Goal: Task Accomplishment & Management: Complete application form

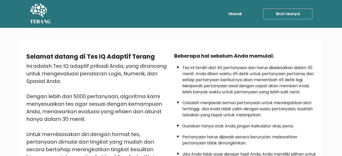
click at [241, 45] on div "Selamat datang di Tes IQ Adaptif Terang Ini adalah Tes IQ adaptif pribadi Anda,…" at bounding box center [171, 131] width 304 height 183
click at [285, 13] on font "Ikuti tesnya" at bounding box center [288, 14] width 24 height 6
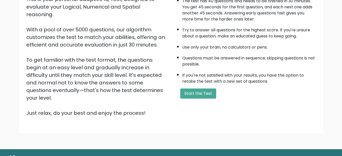
scroll to position [76, 0]
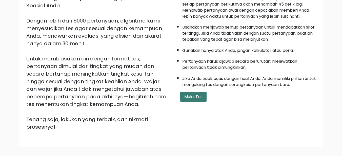
click at [192, 96] on font "Mulai Tes" at bounding box center [193, 97] width 18 height 6
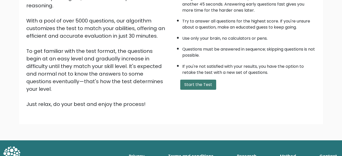
click at [193, 86] on button "Start the Test" at bounding box center [198, 85] width 36 height 10
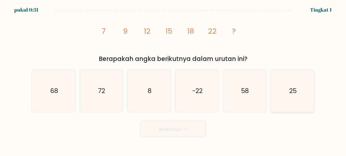
click at [308, 94] on icon "25" at bounding box center [292, 91] width 42 height 42
click at [173, 79] on input "F. 25" at bounding box center [173, 78] width 0 height 1
radio input "true"
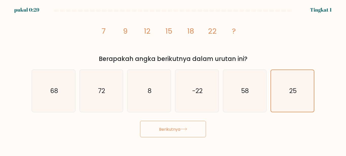
click at [189, 131] on button "Berikutnya" at bounding box center [173, 129] width 66 height 16
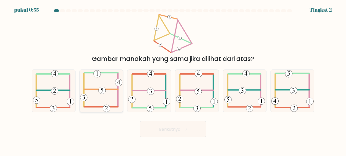
click at [105, 94] on icon at bounding box center [101, 91] width 42 height 42
click at [173, 79] on input "B." at bounding box center [173, 78] width 0 height 1
radio input "true"
click at [174, 128] on font "Berikutnya" at bounding box center [169, 129] width 21 height 6
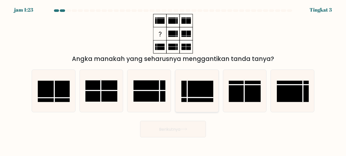
click at [191, 90] on rect at bounding box center [197, 91] width 32 height 21
click at [173, 79] on input "D." at bounding box center [173, 78] width 0 height 1
radio input "true"
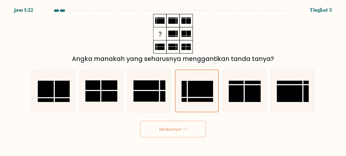
click at [177, 129] on font "Berikutnya" at bounding box center [169, 129] width 21 height 6
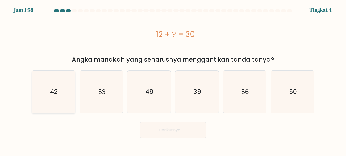
click at [53, 91] on text "42" at bounding box center [54, 91] width 8 height 9
click at [173, 79] on input "A. 42" at bounding box center [173, 78] width 0 height 1
radio input "true"
click at [165, 135] on button "Berikutnya" at bounding box center [173, 130] width 66 height 16
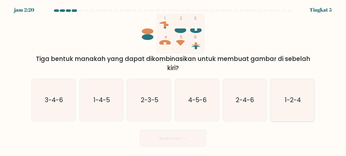
click at [291, 101] on text "1-2-4" at bounding box center [292, 100] width 16 height 9
click at [173, 79] on input "F. 1-2-4" at bounding box center [173, 78] width 0 height 1
radio input "true"
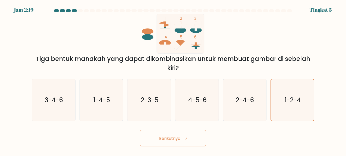
click at [178, 143] on button "Berikutnya" at bounding box center [173, 138] width 66 height 16
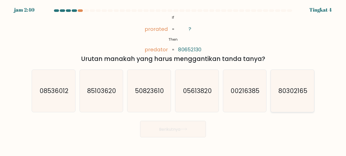
click at [288, 77] on icon "80302165" at bounding box center [292, 91] width 42 height 42
click at [173, 78] on input "F. 80302165" at bounding box center [173, 78] width 0 height 1
radio input "true"
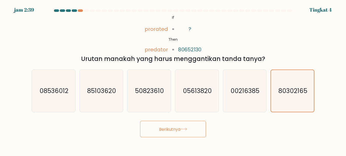
click at [163, 131] on font "Berikutnya" at bounding box center [169, 129] width 21 height 6
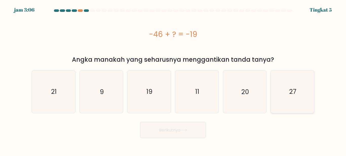
click at [308, 96] on icon "27" at bounding box center [292, 92] width 42 height 42
click at [173, 79] on input "F. 27" at bounding box center [173, 78] width 0 height 1
radio input "true"
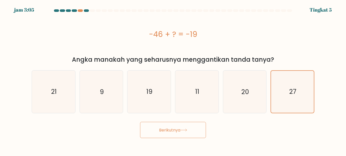
click at [180, 131] on font "Berikutnya" at bounding box center [169, 130] width 21 height 6
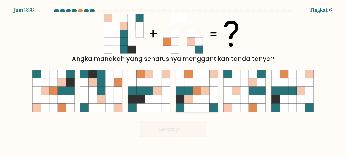
click at [201, 90] on icon at bounding box center [205, 91] width 8 height 8
click at [173, 79] on input "D." at bounding box center [173, 78] width 0 height 1
radio input "true"
click at [190, 124] on button "Berikutnya" at bounding box center [173, 129] width 66 height 16
click at [188, 131] on button "Berikutnya" at bounding box center [173, 129] width 66 height 16
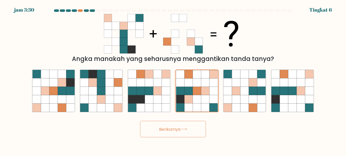
click at [192, 127] on button "Berikutnya" at bounding box center [173, 129] width 66 height 16
click at [145, 64] on form at bounding box center [173, 73] width 346 height 128
click at [152, 76] on icon at bounding box center [149, 74] width 8 height 8
click at [173, 78] on input "C." at bounding box center [173, 78] width 0 height 1
radio input "true"
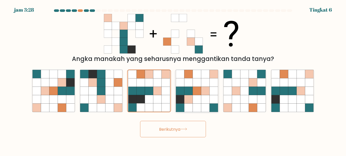
click at [185, 81] on icon at bounding box center [188, 82] width 8 height 8
click at [173, 79] on input "D." at bounding box center [173, 78] width 0 height 1
radio input "true"
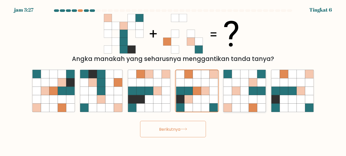
click at [244, 89] on icon at bounding box center [244, 91] width 8 height 8
click at [173, 79] on input "Dan." at bounding box center [173, 78] width 0 height 1
radio input "true"
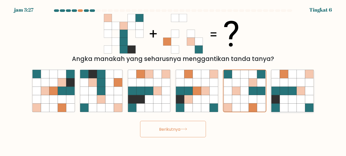
click at [289, 93] on icon at bounding box center [292, 91] width 8 height 8
click at [173, 79] on input "F." at bounding box center [173, 78] width 0 height 1
radio input "true"
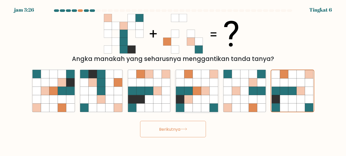
drag, startPoint x: 238, startPoint y: 93, endPoint x: 201, endPoint y: 90, distance: 37.3
click at [238, 93] on icon at bounding box center [236, 91] width 8 height 8
click at [173, 79] on input "Dan." at bounding box center [173, 78] width 0 height 1
radio input "true"
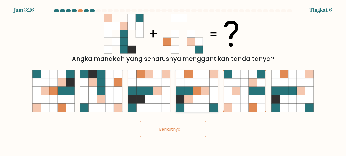
click at [190, 89] on icon at bounding box center [188, 91] width 8 height 8
click at [173, 79] on input "D." at bounding box center [173, 78] width 0 height 1
radio input "true"
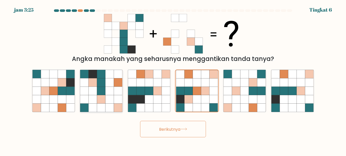
click at [114, 88] on icon at bounding box center [118, 91] width 8 height 8
click at [173, 79] on input "B." at bounding box center [173, 78] width 0 height 1
radio input "true"
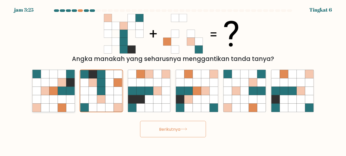
click at [68, 89] on icon at bounding box center [70, 91] width 8 height 8
click at [173, 79] on input "A." at bounding box center [173, 78] width 0 height 1
radio input "true"
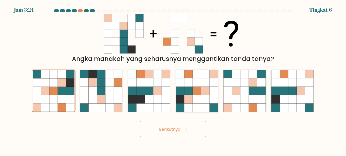
click at [197, 93] on icon at bounding box center [196, 91] width 8 height 8
click at [173, 79] on input "D." at bounding box center [173, 78] width 0 height 1
radio input "true"
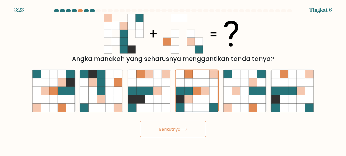
click at [180, 124] on button "Berikutnya" at bounding box center [173, 129] width 66 height 16
click at [180, 130] on font "Berikutnya" at bounding box center [169, 129] width 21 height 6
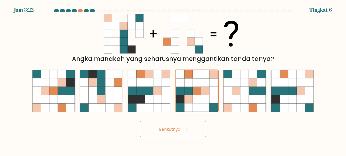
click at [180, 130] on font "Berikutnya" at bounding box center [169, 129] width 21 height 6
click at [176, 42] on icon at bounding box center [175, 42] width 8 height 8
click at [173, 133] on button "Berikutnya" at bounding box center [173, 129] width 66 height 16
click at [186, 97] on icon at bounding box center [188, 99] width 8 height 8
click at [173, 79] on input "D." at bounding box center [173, 78] width 0 height 1
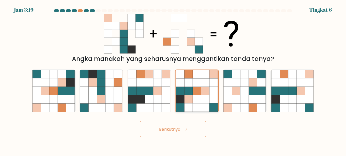
click at [187, 97] on icon at bounding box center [188, 99] width 8 height 8
click at [173, 79] on input "D." at bounding box center [173, 78] width 0 height 1
click at [185, 91] on icon at bounding box center [188, 91] width 8 height 8
click at [173, 79] on input "D." at bounding box center [173, 78] width 0 height 1
click at [174, 130] on font "Berikutnya" at bounding box center [169, 129] width 21 height 6
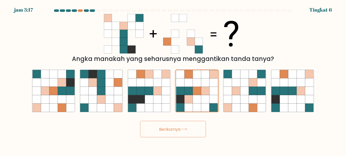
click at [174, 130] on font "Berikutnya" at bounding box center [169, 129] width 21 height 6
click at [176, 127] on font "Berikutnya" at bounding box center [169, 129] width 21 height 6
click at [242, 87] on icon at bounding box center [244, 91] width 8 height 8
click at [173, 79] on input "Dan." at bounding box center [173, 78] width 0 height 1
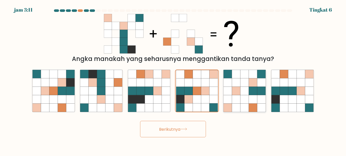
radio input "true"
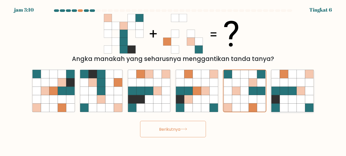
click at [283, 91] on icon at bounding box center [283, 91] width 8 height 8
click at [173, 79] on input "F." at bounding box center [173, 78] width 0 height 1
radio input "true"
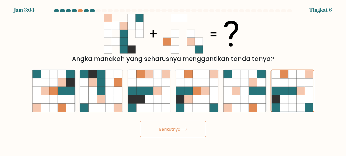
click at [172, 132] on font "Berikutnya" at bounding box center [169, 129] width 21 height 6
click at [184, 94] on icon at bounding box center [180, 91] width 8 height 8
click at [173, 79] on input "D." at bounding box center [173, 78] width 0 height 1
radio input "true"
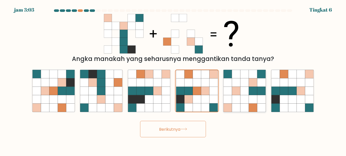
click at [234, 96] on icon at bounding box center [236, 99] width 8 height 8
click at [173, 79] on input "Dan." at bounding box center [173, 78] width 0 height 1
radio input "true"
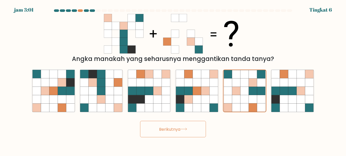
click at [87, 10] on div at bounding box center [86, 10] width 5 height 3
drag, startPoint x: 219, startPoint y: 88, endPoint x: 209, endPoint y: 90, distance: 10.1
click at [219, 88] on div "D." at bounding box center [197, 91] width 48 height 43
click at [208, 89] on icon at bounding box center [205, 91] width 8 height 8
click at [173, 79] on input "D." at bounding box center [173, 78] width 0 height 1
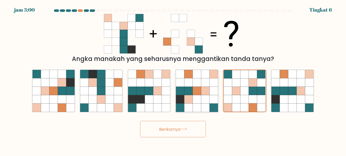
radio input "true"
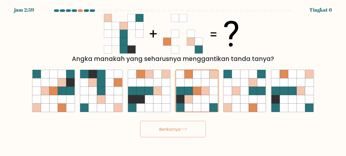
click at [177, 128] on font "Berikutnya" at bounding box center [169, 129] width 21 height 6
click at [176, 128] on font "Berikutnya" at bounding box center [169, 129] width 21 height 6
click at [180, 128] on font "Berikutnya" at bounding box center [169, 129] width 21 height 6
click at [70, 18] on div "Angka manakah yang seharusnya menggantikan tanda tanya?" at bounding box center [173, 39] width 288 height 50
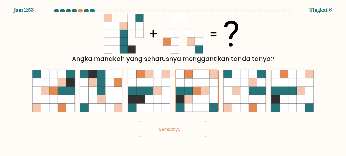
click at [156, 113] on form at bounding box center [173, 73] width 346 height 128
click at [182, 106] on icon at bounding box center [180, 107] width 8 height 8
click at [173, 79] on input "D." at bounding box center [173, 78] width 0 height 1
click at [178, 128] on font "Berikutnya" at bounding box center [169, 129] width 21 height 6
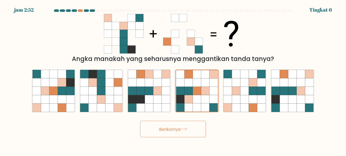
click at [178, 128] on font "Berikutnya" at bounding box center [169, 129] width 21 height 6
click at [193, 98] on icon at bounding box center [196, 99] width 8 height 8
click at [173, 79] on input "D." at bounding box center [173, 78] width 0 height 1
click at [163, 132] on button "Berikutnya" at bounding box center [173, 129] width 66 height 16
click at [158, 79] on icon at bounding box center [157, 82] width 8 height 8
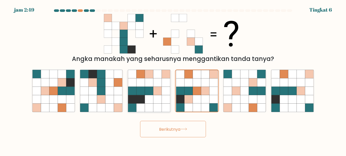
click at [173, 79] on input "C." at bounding box center [173, 78] width 0 height 1
radio input "true"
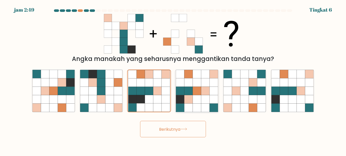
click at [183, 83] on icon at bounding box center [180, 82] width 8 height 8
click at [173, 79] on input "D." at bounding box center [173, 78] width 0 height 1
radio input "true"
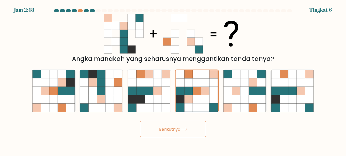
click at [172, 130] on font "Berikutnya" at bounding box center [169, 129] width 21 height 6
click at [170, 130] on font "Berikutnya" at bounding box center [169, 129] width 21 height 6
click at [169, 131] on font "Berikutnya" at bounding box center [169, 129] width 21 height 6
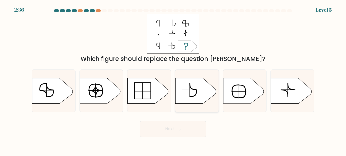
drag, startPoint x: 186, startPoint y: 79, endPoint x: 189, endPoint y: 91, distance: 12.3
click at [190, 89] on icon at bounding box center [195, 90] width 40 height 25
click at [173, 79] on input "d." at bounding box center [173, 78] width 0 height 1
radio input "true"
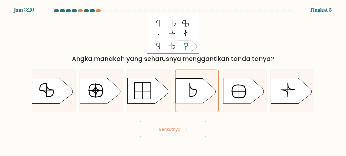
click at [119, 35] on div "Angka manakah yang seharusnya menggantikan tanda tanya?" at bounding box center [173, 39] width 288 height 50
click at [49, 95] on icon at bounding box center [52, 90] width 40 height 25
click at [173, 79] on input "A." at bounding box center [173, 78] width 0 height 1
radio input "true"
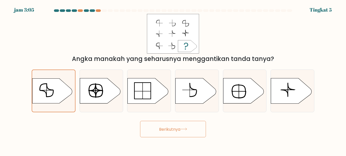
click at [161, 133] on button "Berikutnya" at bounding box center [173, 129] width 66 height 16
click at [53, 94] on icon at bounding box center [50, 94] width 7 height 6
click at [173, 79] on input "A." at bounding box center [173, 78] width 0 height 1
click at [53, 94] on icon at bounding box center [50, 94] width 7 height 6
click at [173, 79] on input "A." at bounding box center [173, 78] width 0 height 1
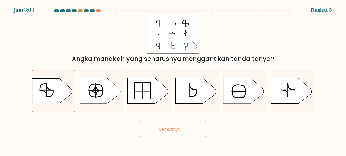
click at [169, 135] on button "Berikutnya" at bounding box center [173, 129] width 66 height 16
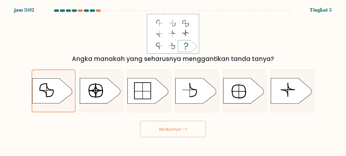
click at [169, 135] on button "Berikutnya" at bounding box center [173, 129] width 66 height 16
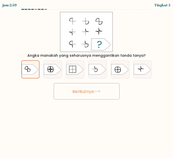
click at [94, 93] on font "Berikutnya" at bounding box center [82, 91] width 21 height 6
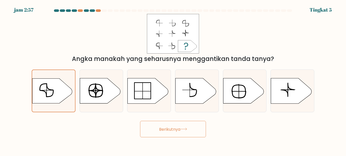
click at [160, 127] on font "Berikutnya" at bounding box center [169, 129] width 21 height 6
click at [55, 92] on icon at bounding box center [52, 90] width 40 height 25
click at [173, 79] on input "A." at bounding box center [173, 78] width 0 height 1
click at [152, 130] on button "Berikutnya" at bounding box center [173, 129] width 66 height 16
click at [168, 133] on button "Berikutnya" at bounding box center [173, 129] width 66 height 16
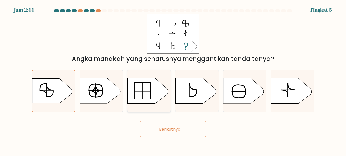
click at [156, 84] on icon at bounding box center [147, 90] width 40 height 25
click at [173, 79] on input "C." at bounding box center [173, 78] width 0 height 1
radio input "true"
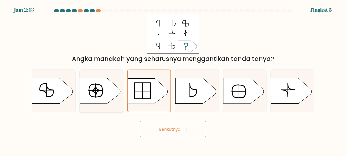
click at [106, 85] on icon at bounding box center [100, 90] width 40 height 25
click at [173, 79] on input "B." at bounding box center [173, 78] width 0 height 1
radio input "true"
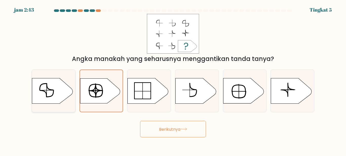
click at [52, 84] on icon at bounding box center [52, 90] width 40 height 25
click at [173, 79] on input "A." at bounding box center [173, 78] width 0 height 1
radio input "true"
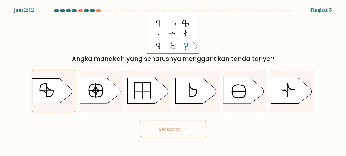
click at [147, 123] on button "Berikutnya" at bounding box center [173, 129] width 66 height 16
click at [149, 124] on button "Berikutnya" at bounding box center [173, 129] width 66 height 16
click at [150, 123] on button "Berikutnya" at bounding box center [173, 129] width 66 height 16
click at [151, 128] on button "Berikutnya" at bounding box center [173, 129] width 66 height 16
